Goal: Task Accomplishment & Management: Manage account settings

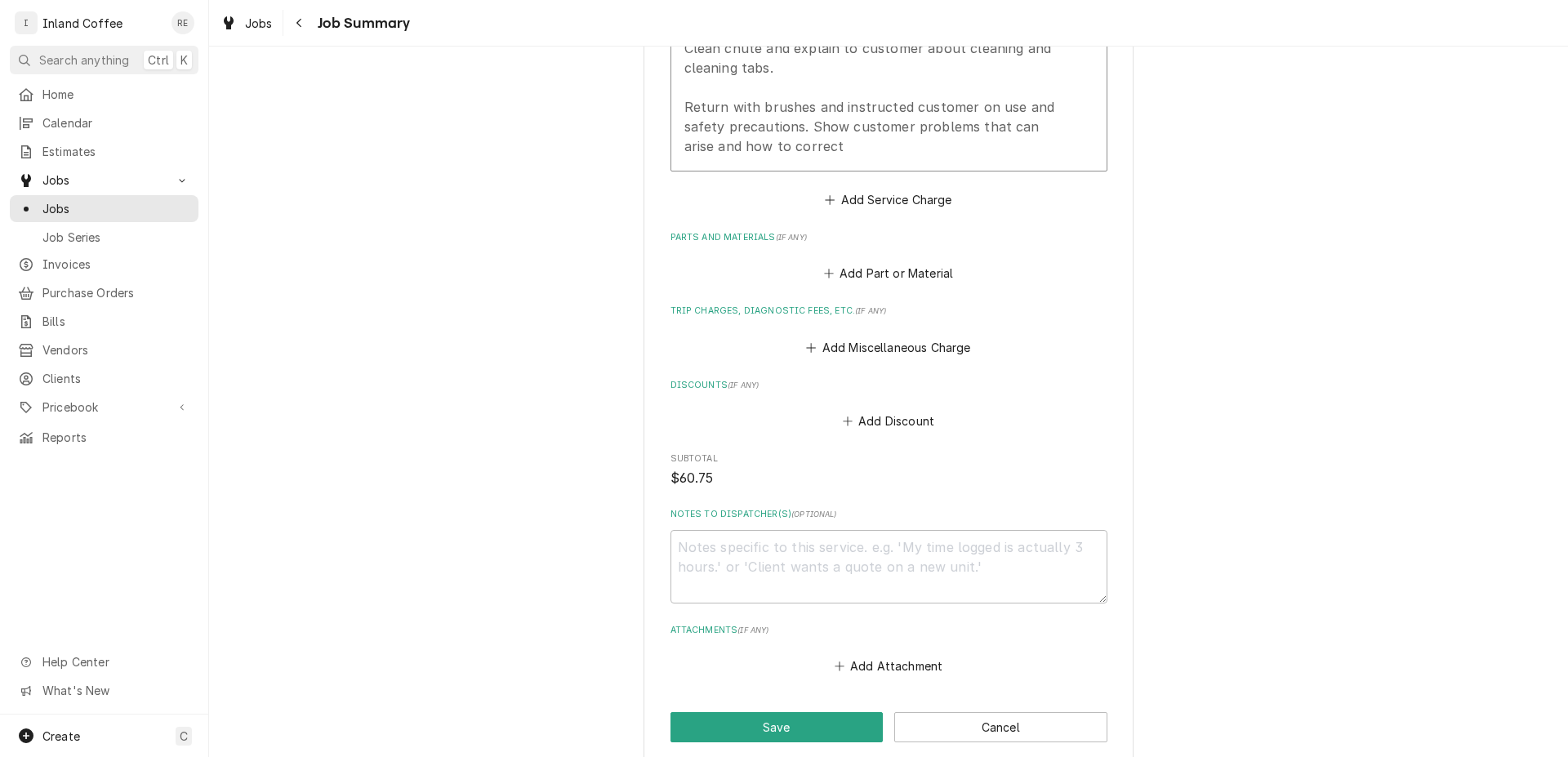
scroll to position [659, 0]
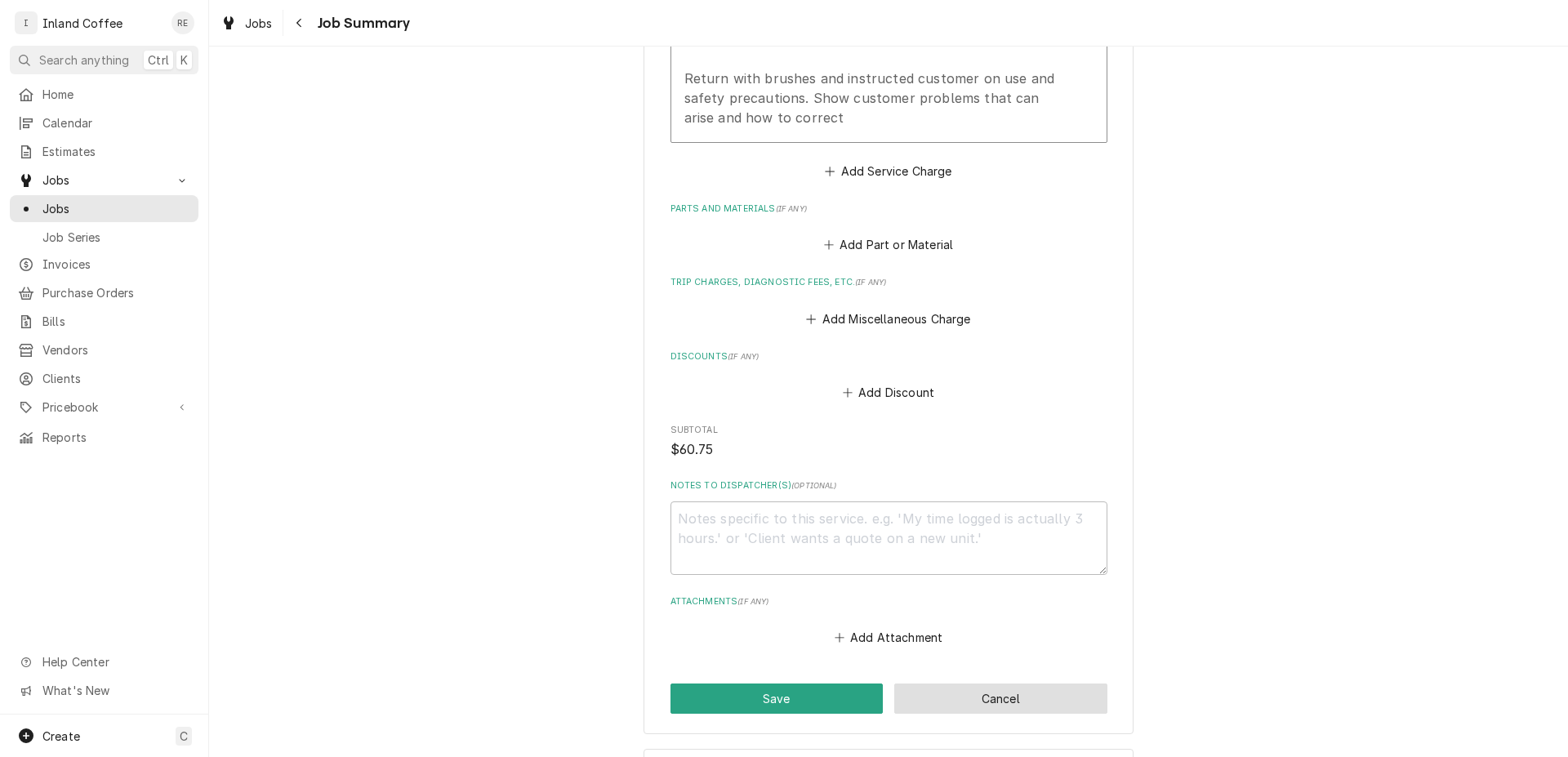
click at [1050, 704] on button "Cancel" at bounding box center [1000, 699] width 213 height 30
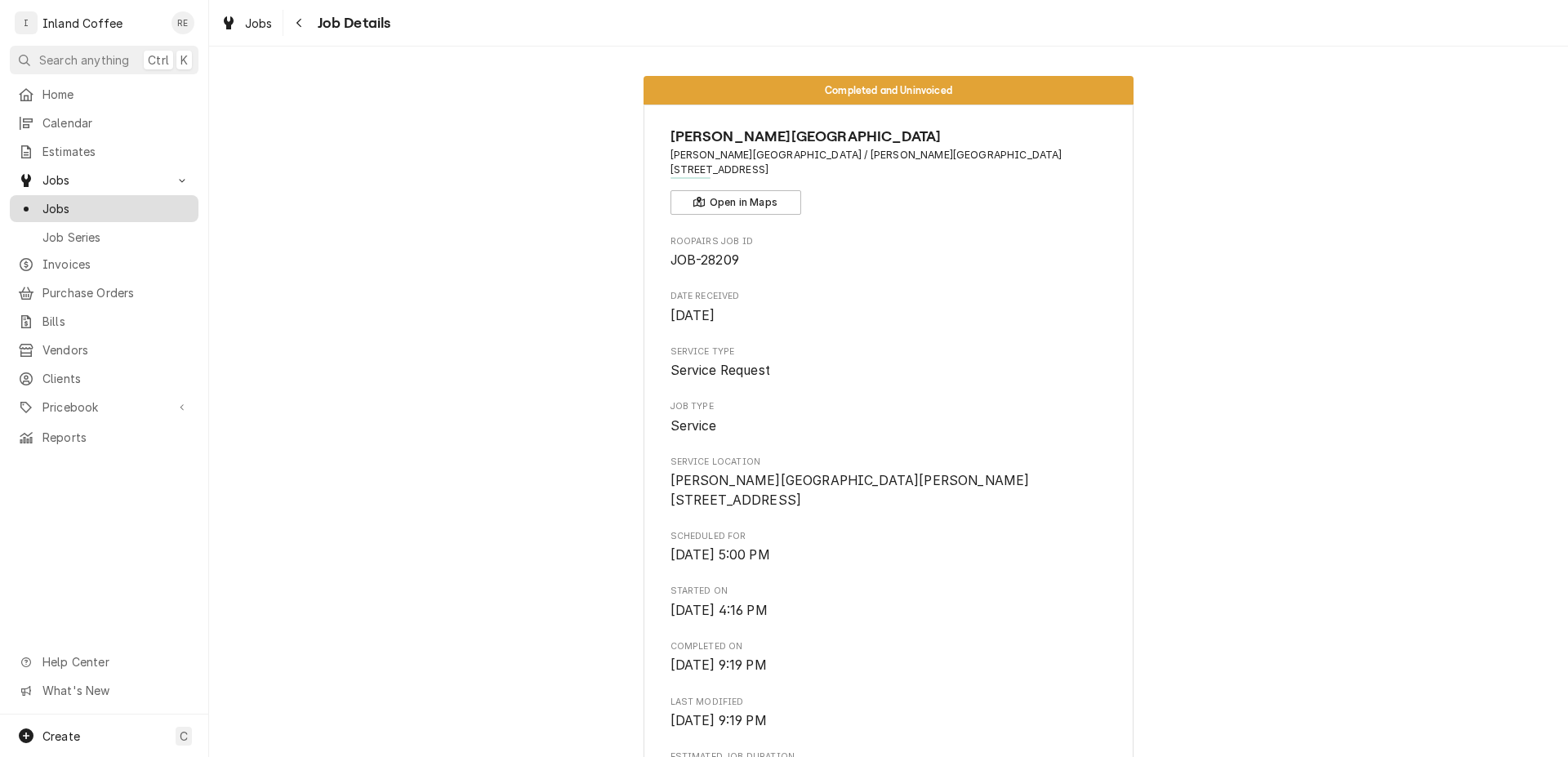
click at [122, 200] on span "Jobs" at bounding box center [116, 208] width 148 height 17
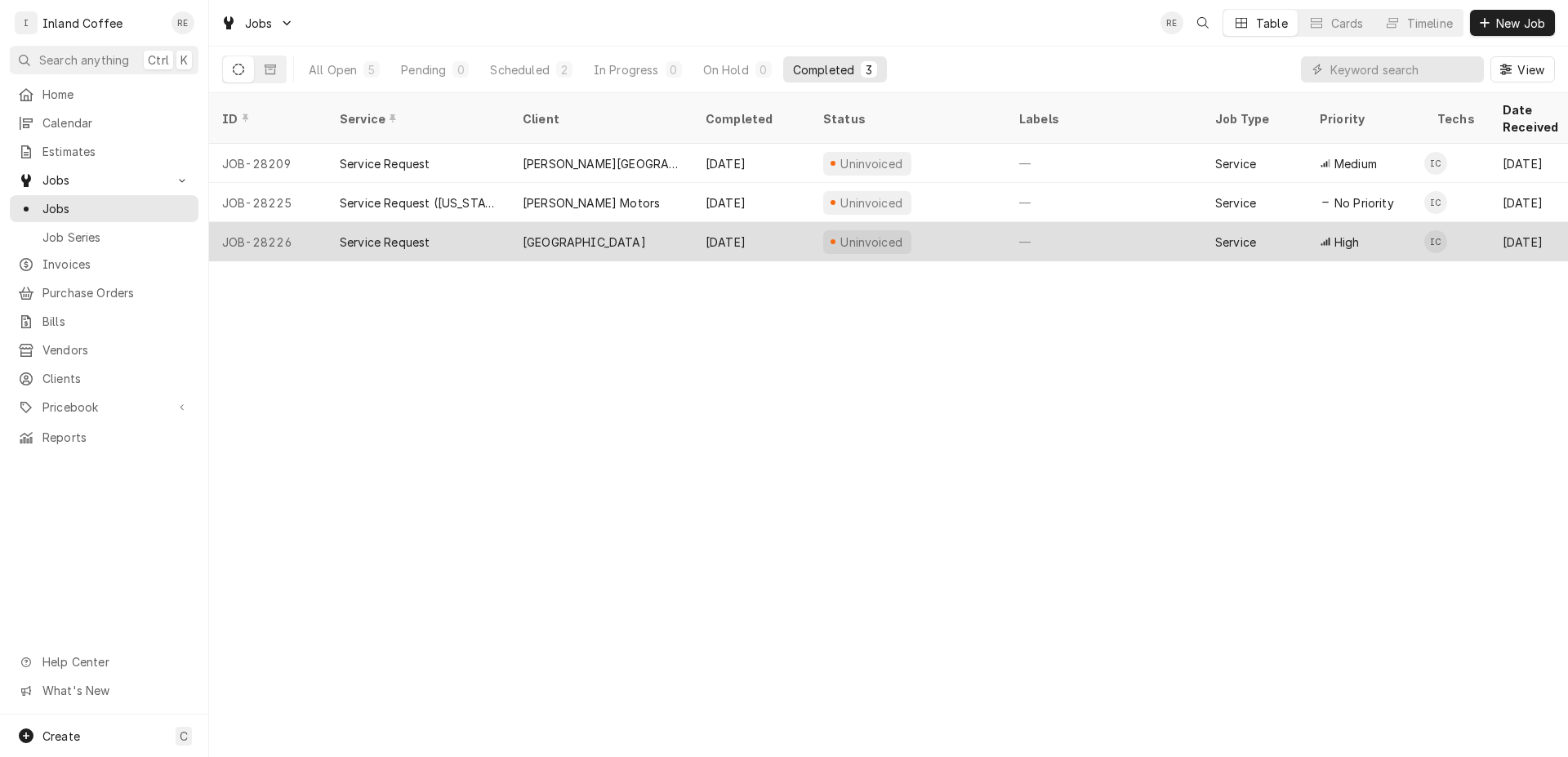
click at [598, 234] on div "[GEOGRAPHIC_DATA]" at bounding box center [584, 242] width 123 height 17
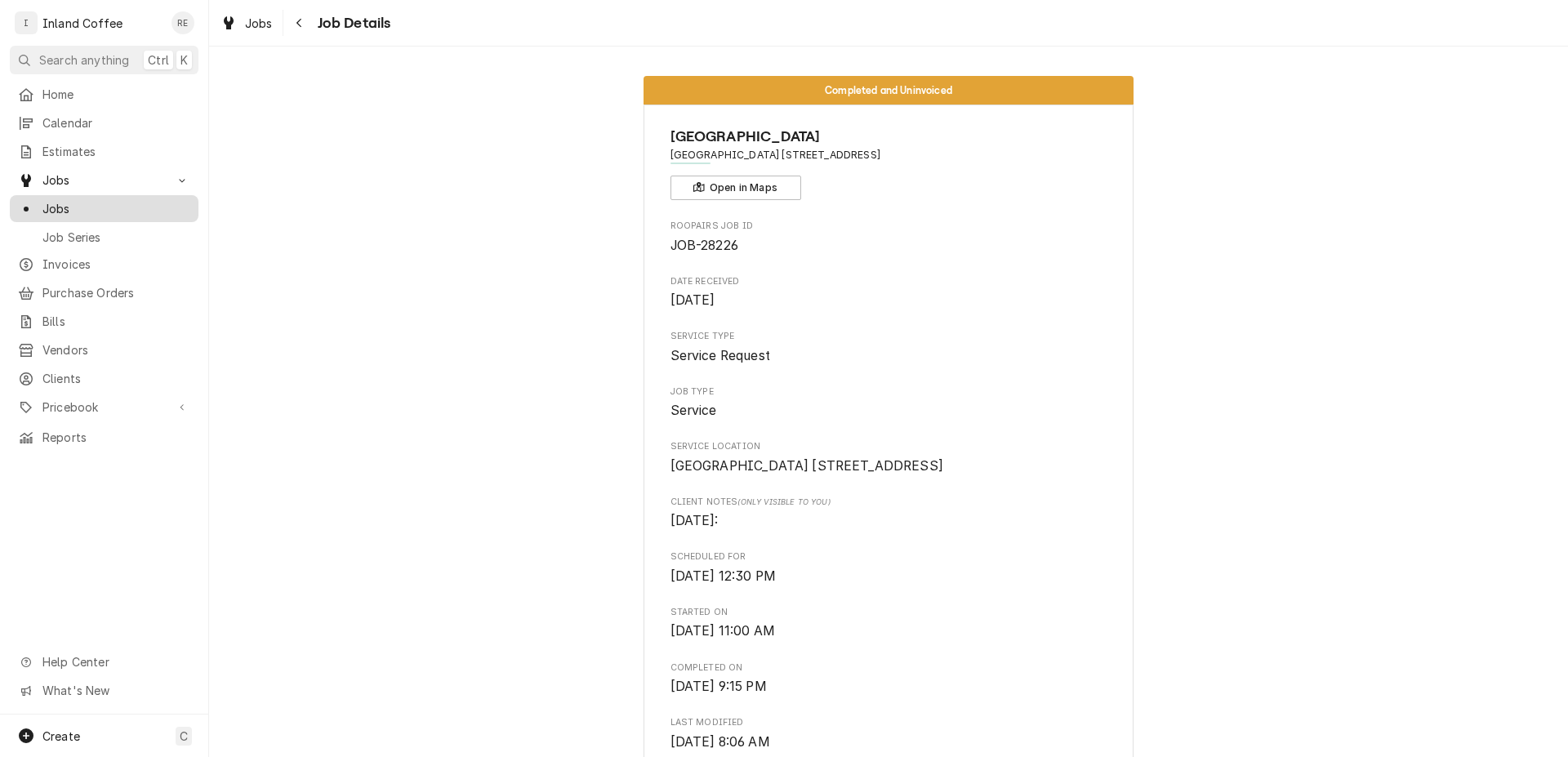
click at [159, 200] on span "Jobs" at bounding box center [116, 208] width 148 height 17
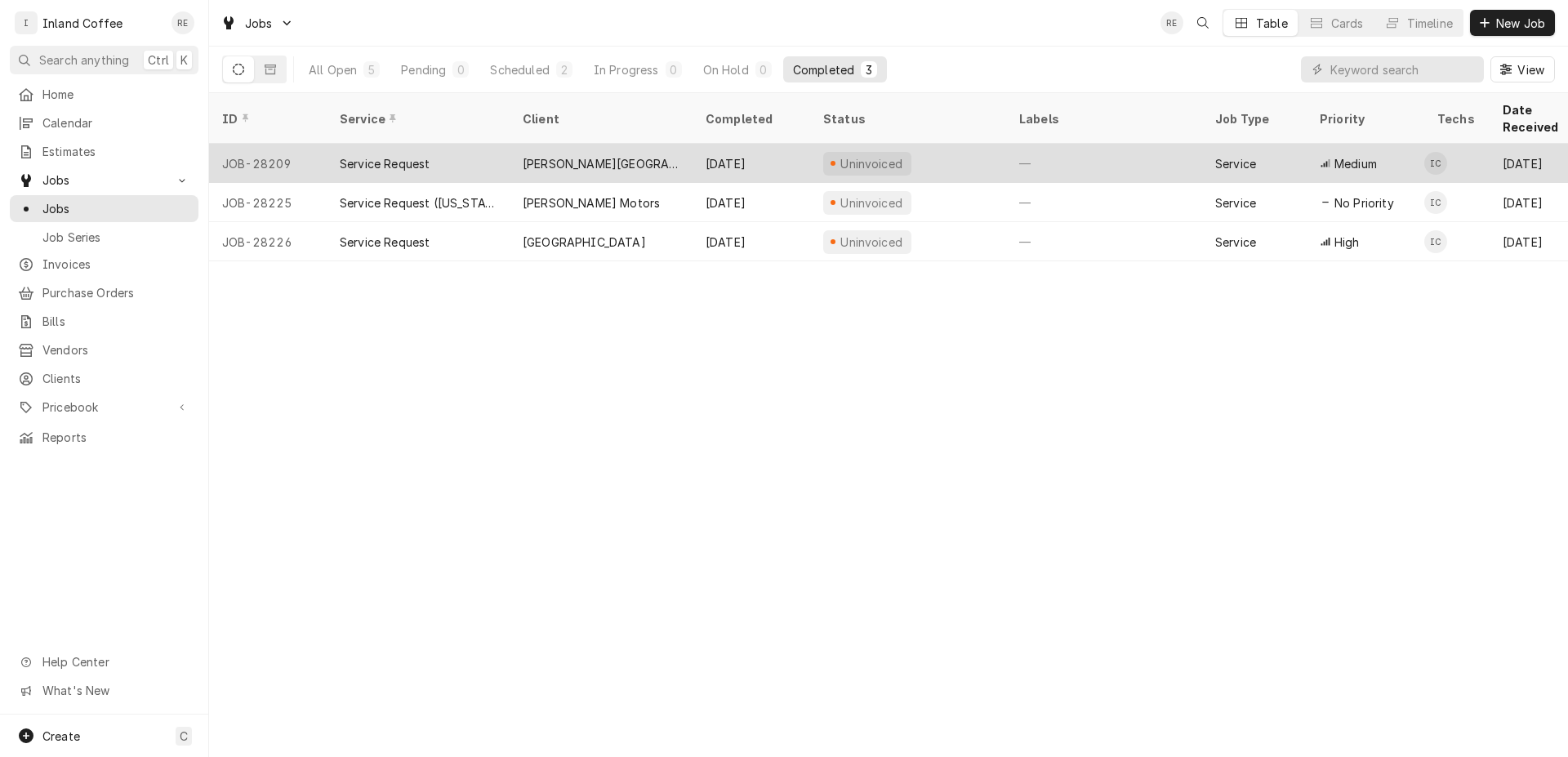
click at [392, 155] on div "Service Request" at bounding box center [385, 163] width 90 height 17
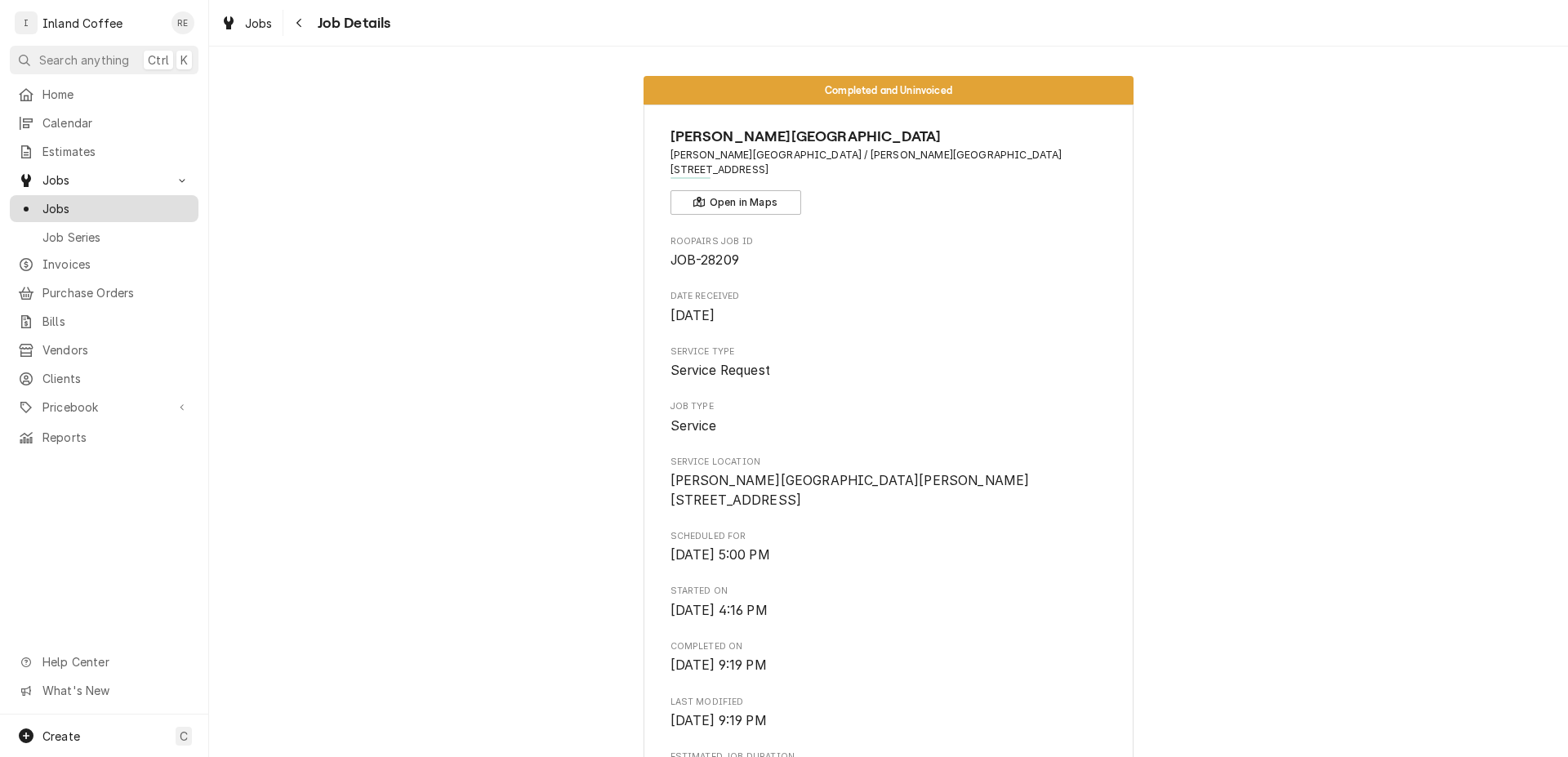
click at [89, 204] on span "Jobs" at bounding box center [116, 208] width 148 height 17
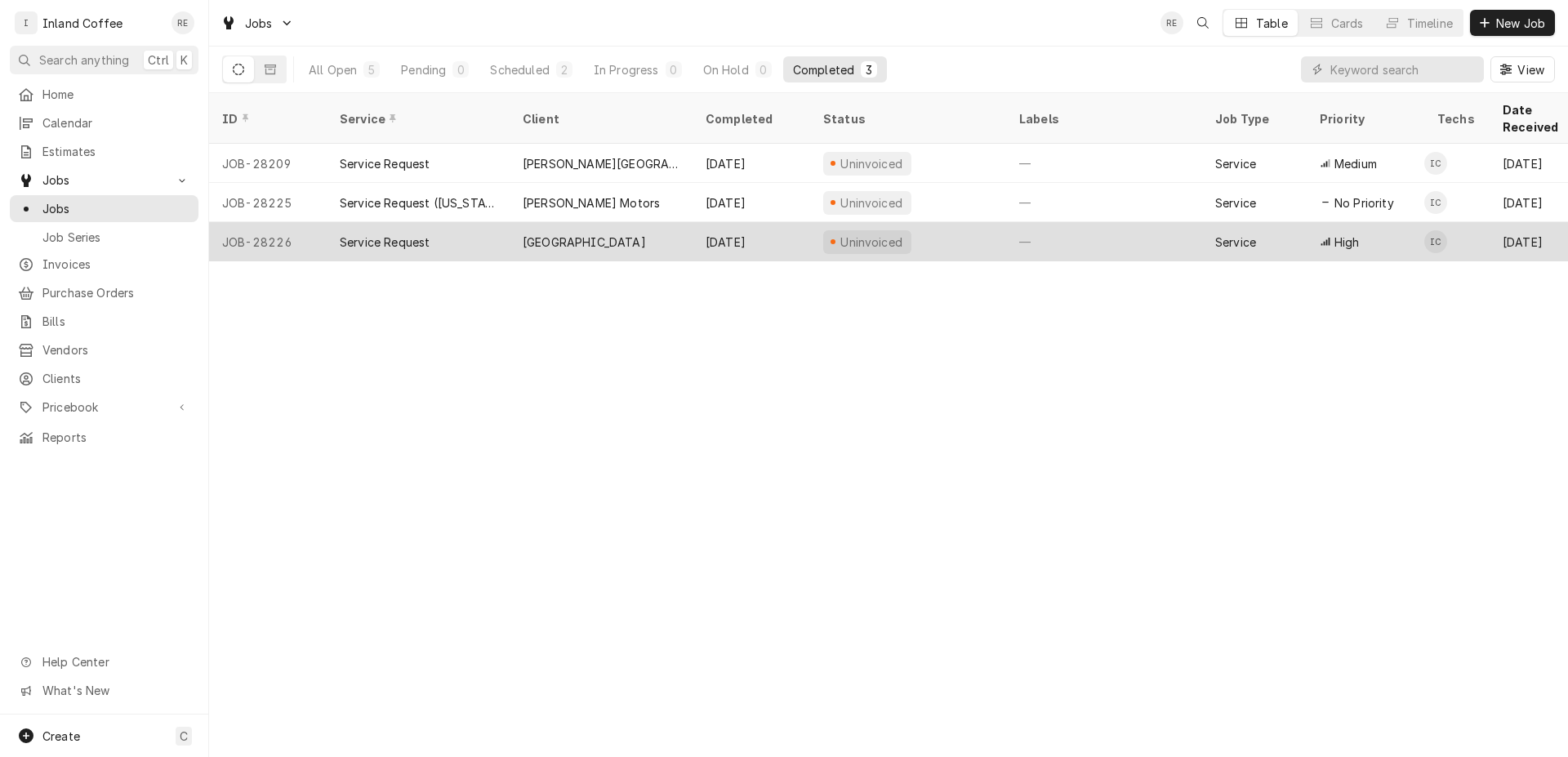
click at [567, 234] on div "[GEOGRAPHIC_DATA]" at bounding box center [584, 242] width 123 height 17
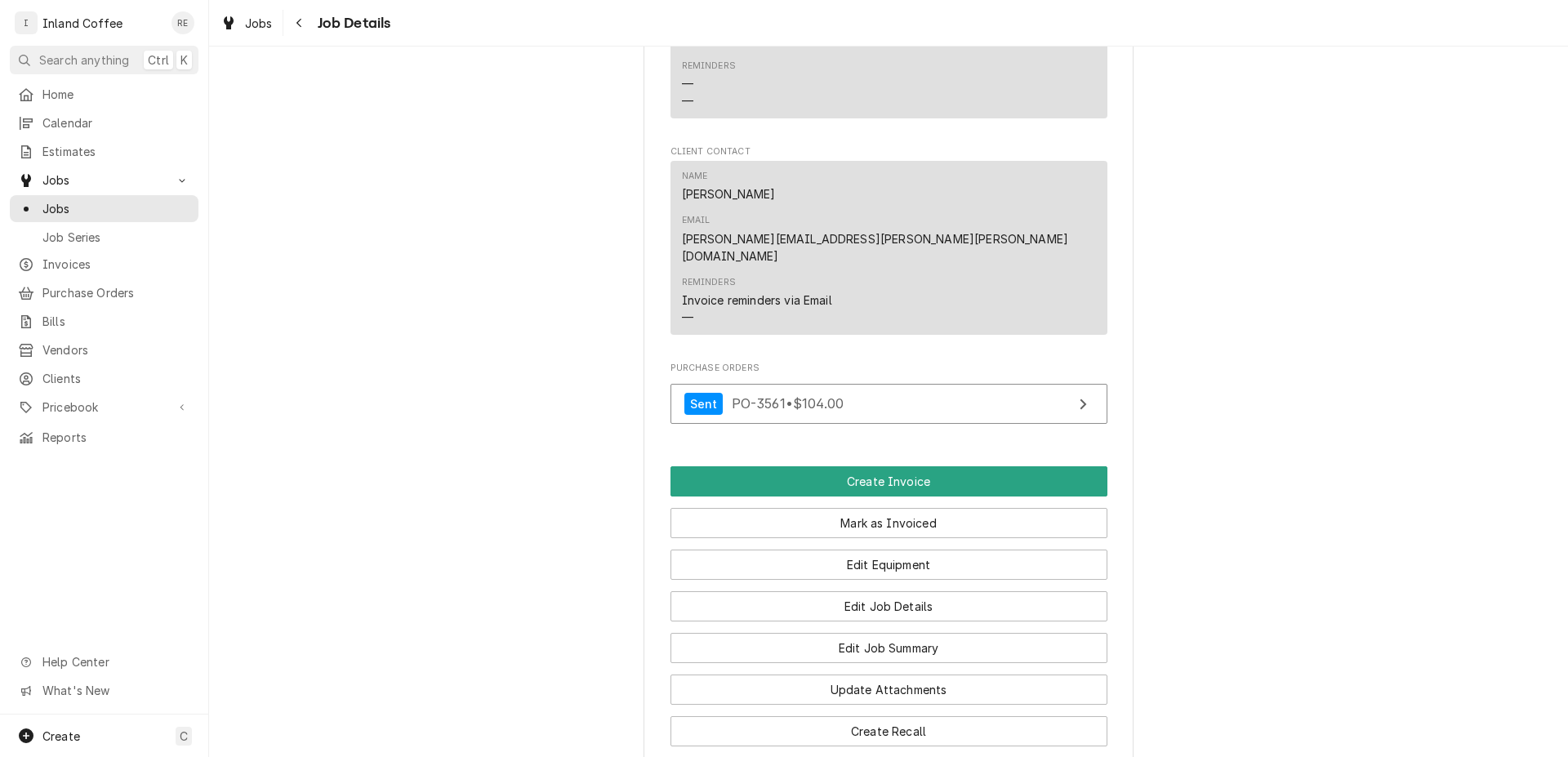
scroll to position [1277, 0]
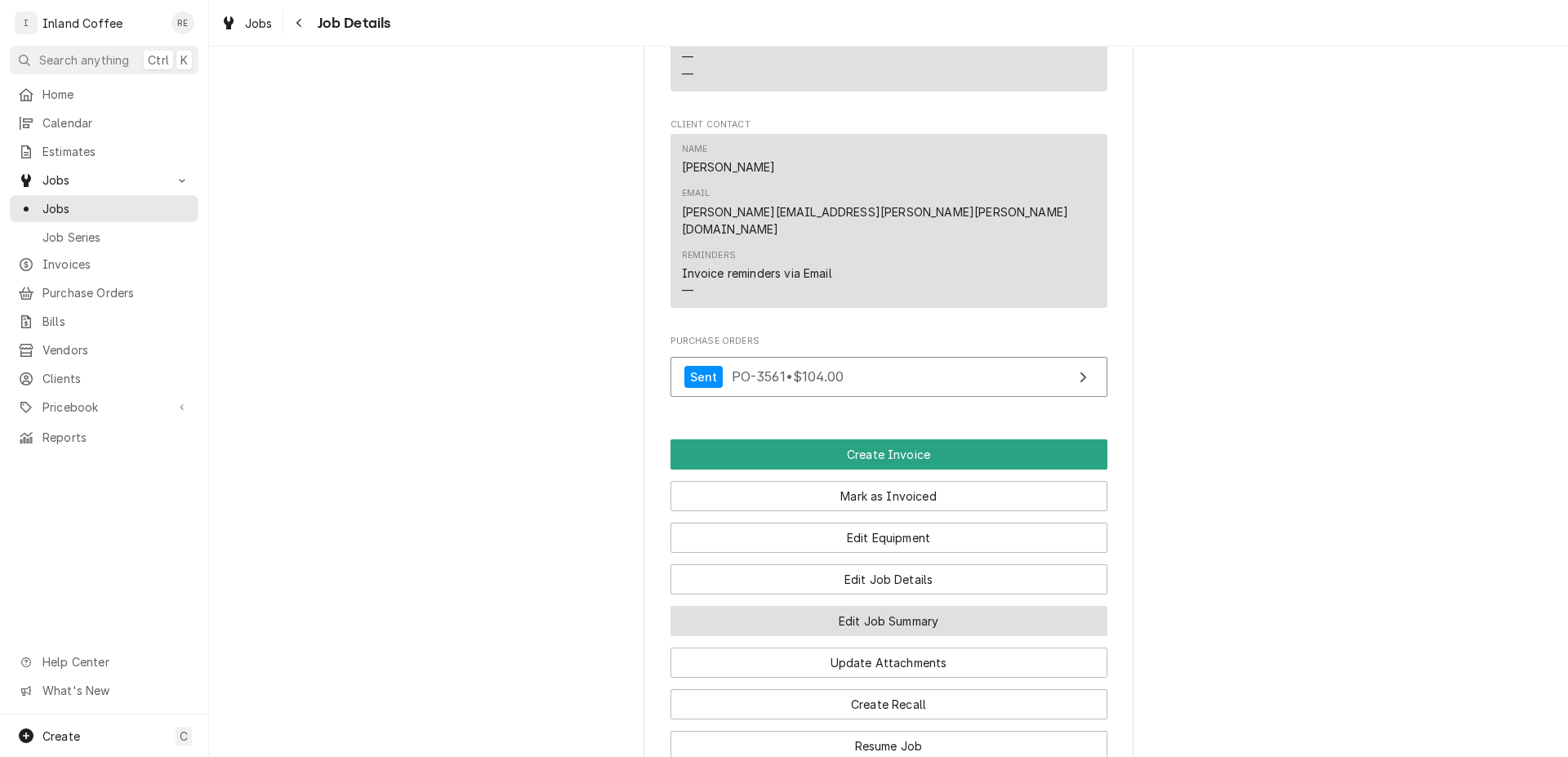
click at [938, 606] on button "Edit Job Summary" at bounding box center [889, 622] width 437 height 30
